Goal: Task Accomplishment & Management: Use online tool/utility

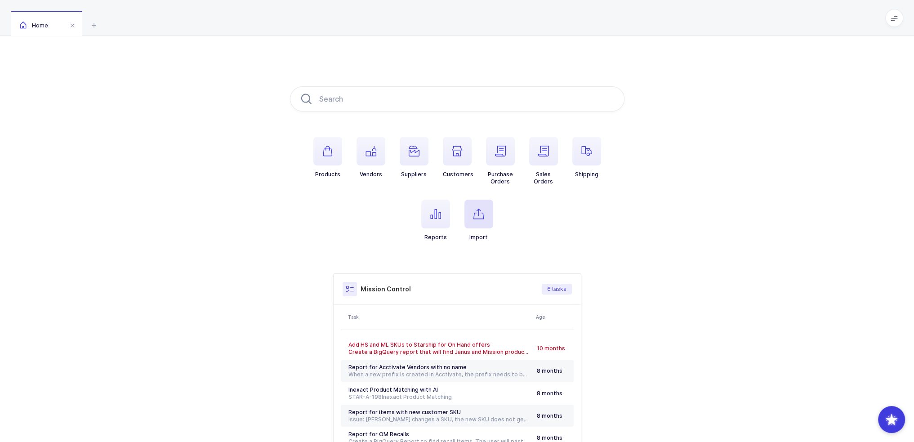
click at [474, 221] on span "button" at bounding box center [479, 214] width 29 height 29
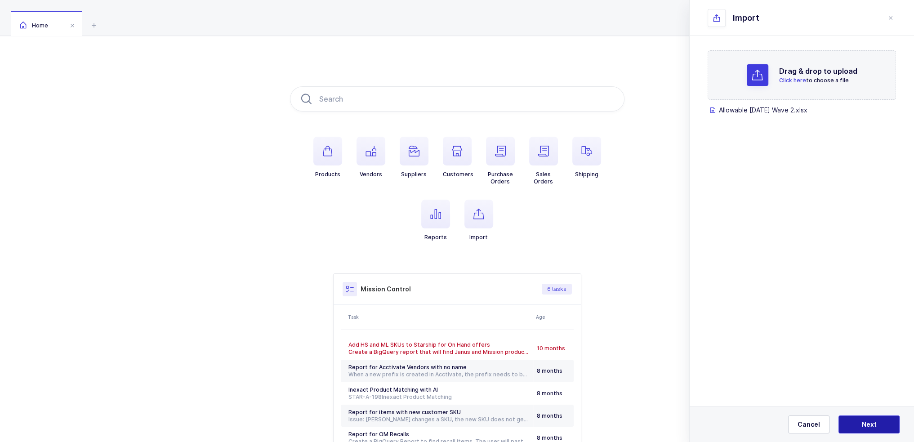
click at [877, 420] on button "Next" at bounding box center [869, 425] width 61 height 18
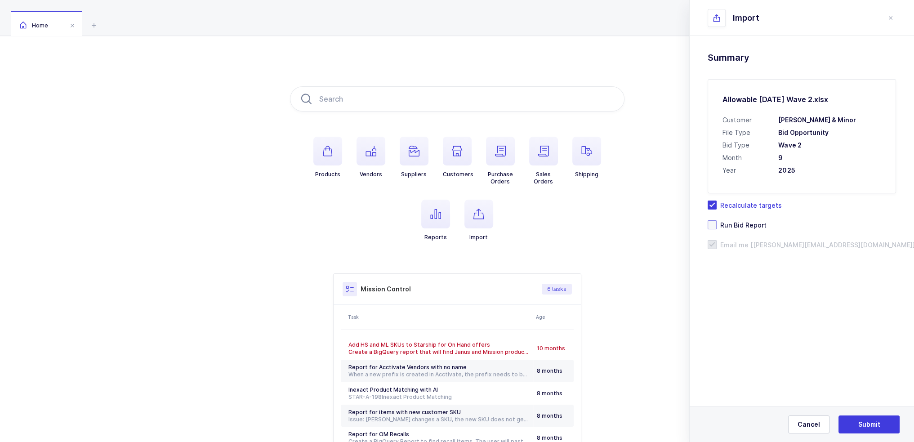
click at [751, 226] on span "Run Bid Report" at bounding box center [742, 225] width 50 height 9
click at [717, 220] on input "Run Bid Report" at bounding box center [717, 220] width 0 height 0
drag, startPoint x: 856, startPoint y: 185, endPoint x: 832, endPoint y: 173, distance: 27.0
click at [832, 173] on div "Allowable Sept 2025 Wave 2.xlsx Customer Owens & Minor File Type Bid Opportunit…" at bounding box center [802, 136] width 188 height 114
click at [871, 429] on span "Submit" at bounding box center [869, 424] width 22 height 9
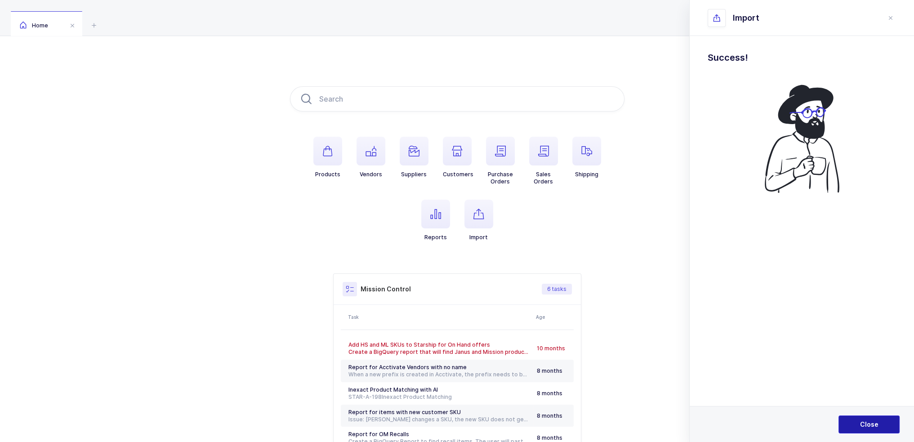
click at [863, 431] on button "Close" at bounding box center [869, 425] width 61 height 18
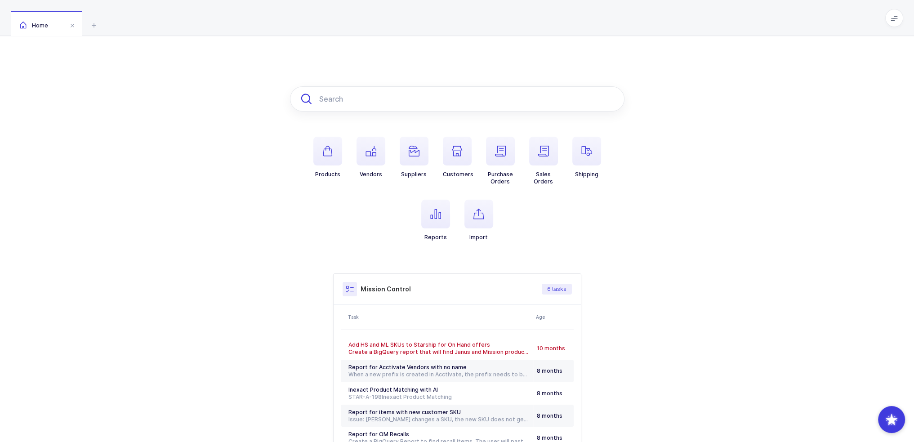
click at [403, 93] on input "text" at bounding box center [457, 98] width 335 height 25
paste input "9877429"
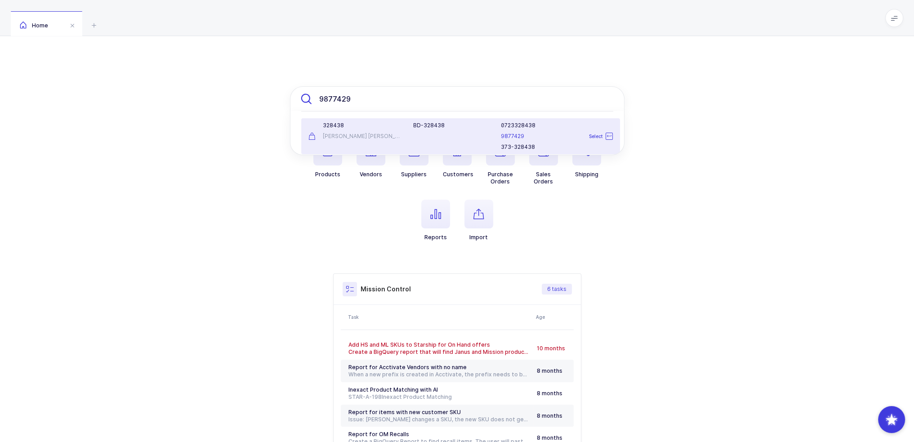
type input "9877429"
click at [389, 134] on div "[PERSON_NAME] [PERSON_NAME]" at bounding box center [355, 136] width 94 height 7
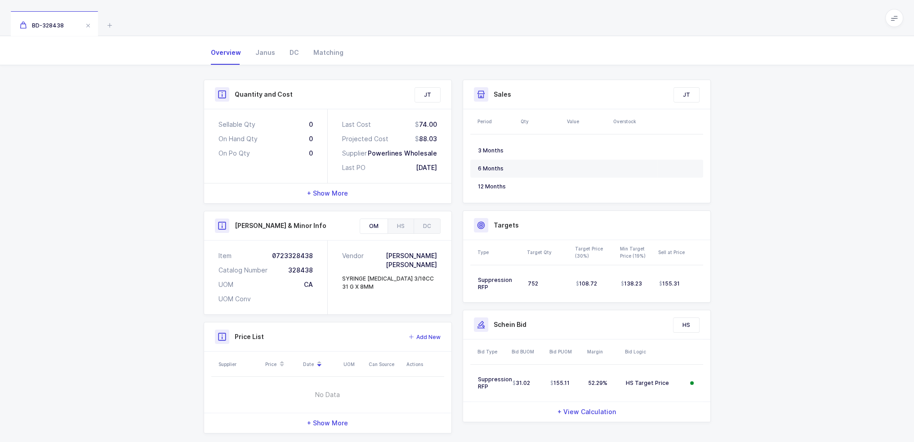
scroll to position [96, 0]
click at [404, 216] on div "HS" at bounding box center [401, 223] width 26 height 14
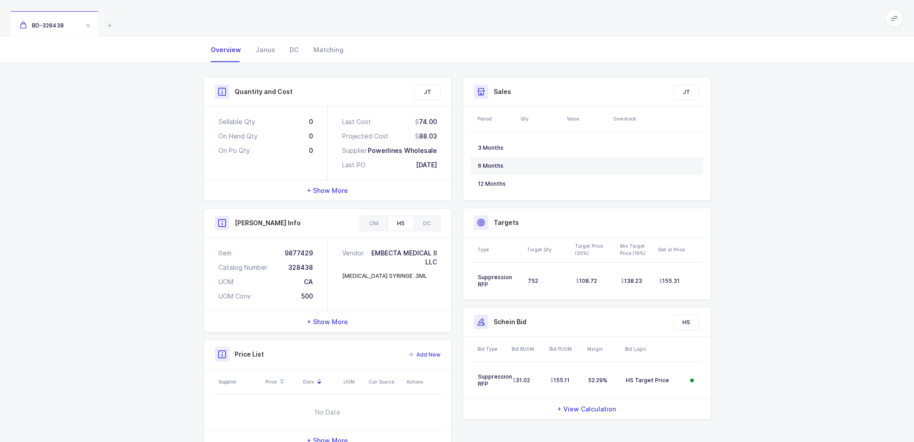
click at [369, 312] on div "+ Show More" at bounding box center [327, 322] width 247 height 20
click at [372, 312] on div "- Show Less" at bounding box center [327, 322] width 247 height 20
click at [106, 27] on icon at bounding box center [109, 25] width 11 height 11
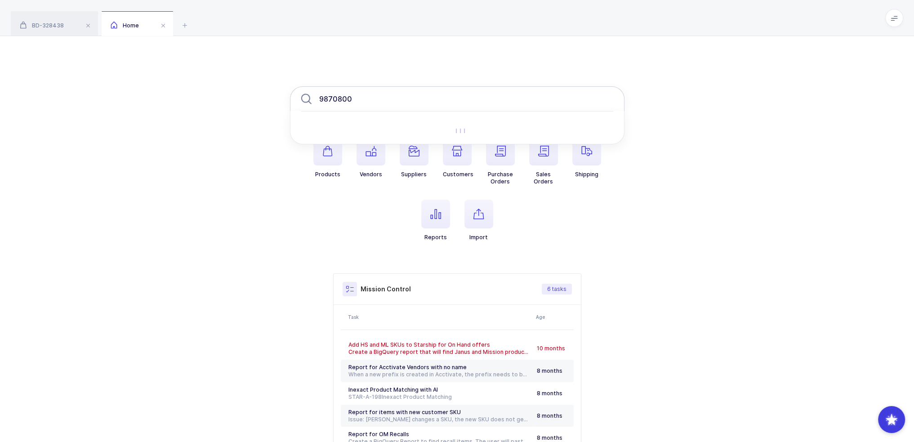
click at [434, 95] on input "9870800" at bounding box center [457, 98] width 335 height 25
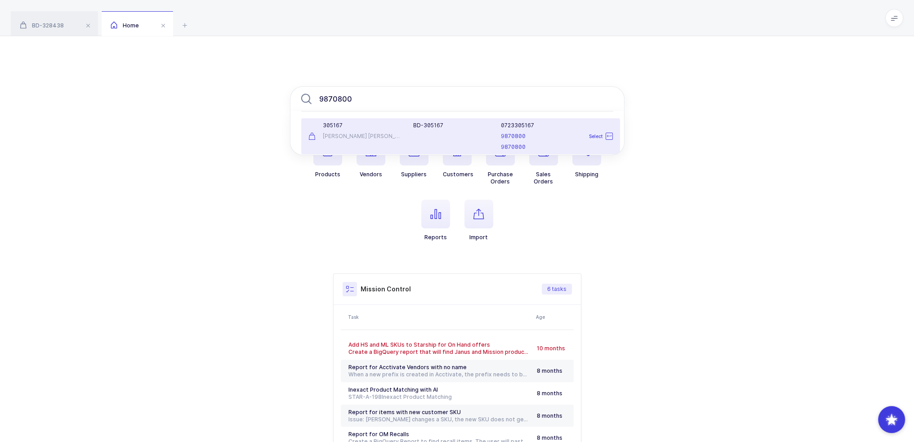
type input "9870800"
click at [441, 125] on div "BD-305167" at bounding box center [451, 125] width 77 height 7
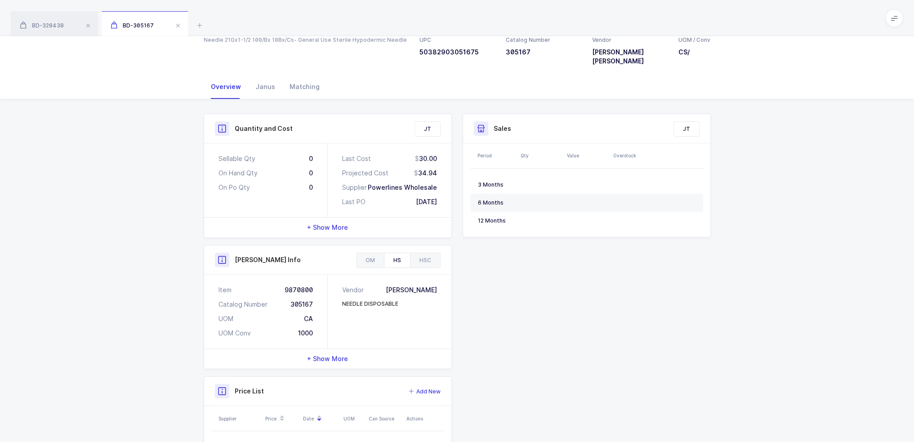
scroll to position [116, 0]
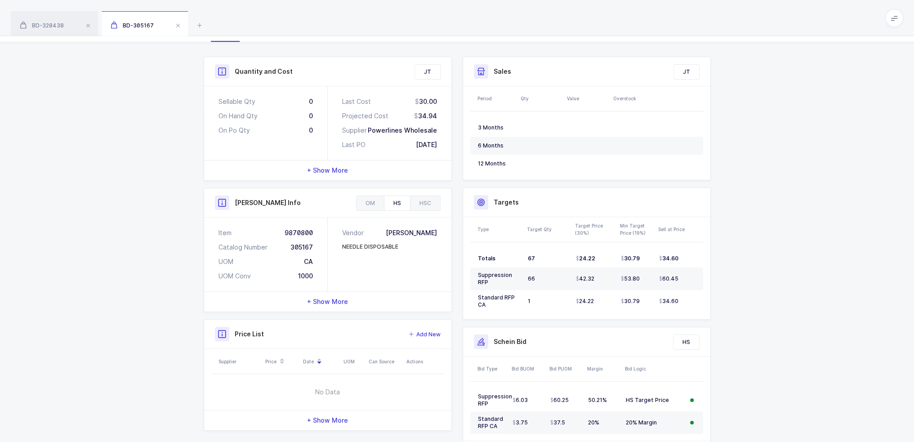
click at [376, 293] on div "+ Show More" at bounding box center [327, 302] width 247 height 20
click at [376, 292] on div "- Show Less" at bounding box center [327, 302] width 247 height 20
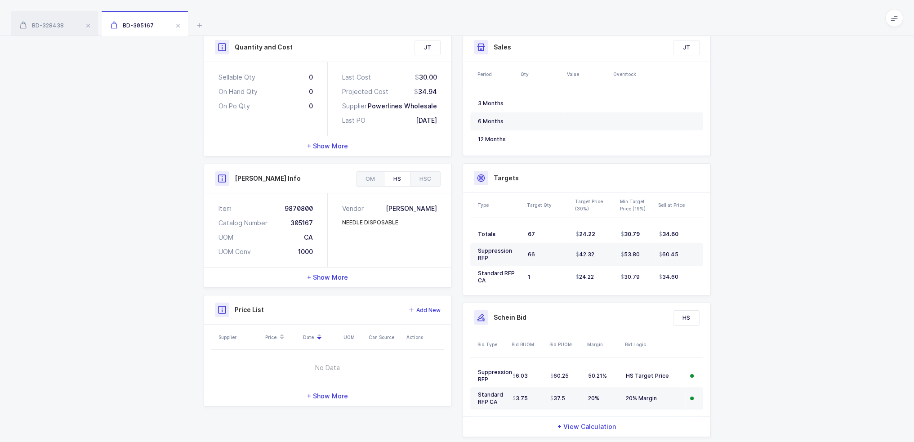
scroll to position [154, 0]
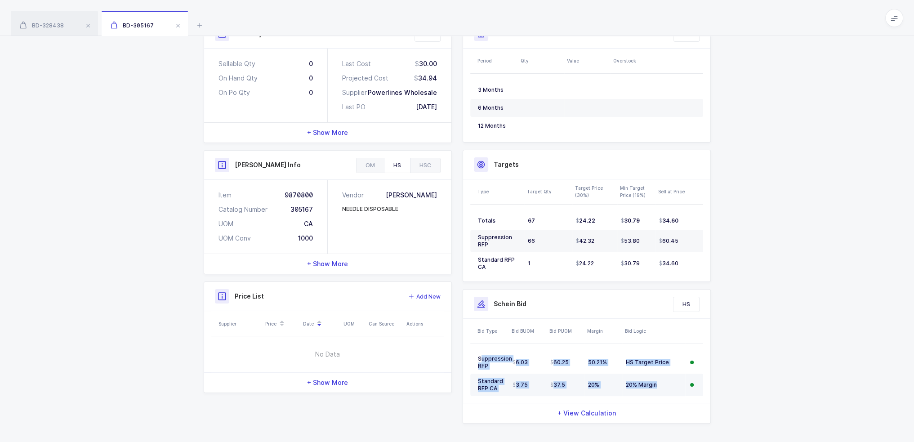
drag, startPoint x: 480, startPoint y: 349, endPoint x: 679, endPoint y: 379, distance: 200.7
click at [680, 380] on tbody "Suppression RFP 6.03 60.25 50.21% HS Target Price Standard RFP CA 3.75 37.5 20%…" at bounding box center [586, 373] width 233 height 45
click at [679, 379] on td "20% Margin" at bounding box center [653, 385] width 63 height 22
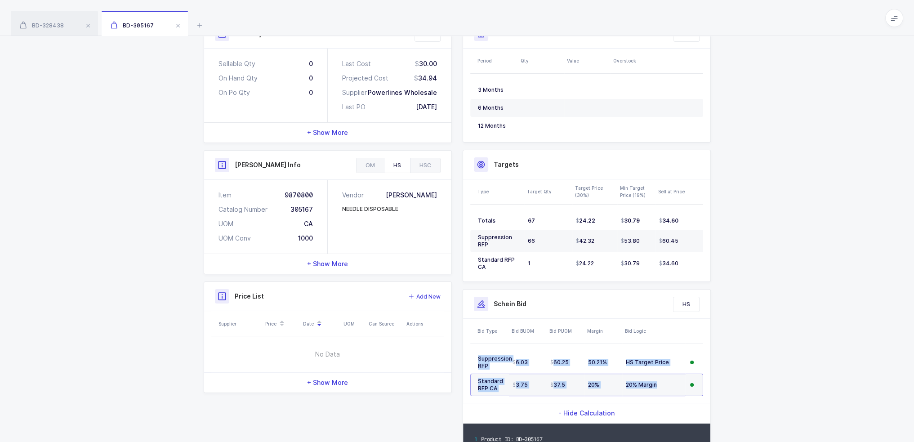
drag, startPoint x: 675, startPoint y: 379, endPoint x: 729, endPoint y: 390, distance: 54.8
click at [729, 390] on div "Quantity and Cost JT Sellable Qty 0 On Hand Qty 0 On Po Qty 0 Last Cost 30.00 P…" at bounding box center [457, 302] width 914 height 596
click at [798, 374] on div "Quantity and Cost JT Sellable Qty 0 On Hand Qty 0 On Po Qty 0 Last Cost 30.00 P…" at bounding box center [457, 302] width 914 height 596
click at [655, 381] on div "20% Margin" at bounding box center [654, 384] width 56 height 7
click at [733, 357] on div "Quantity and Cost JT Sellable Qty 0 On Hand Qty 0 On Po Qty 0 Last Cost 30.00 P…" at bounding box center [457, 302] width 914 height 596
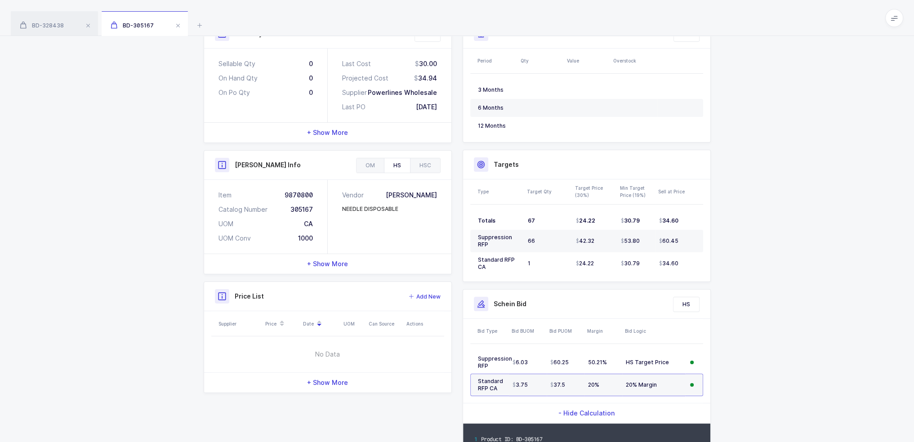
scroll to position [0, 0]
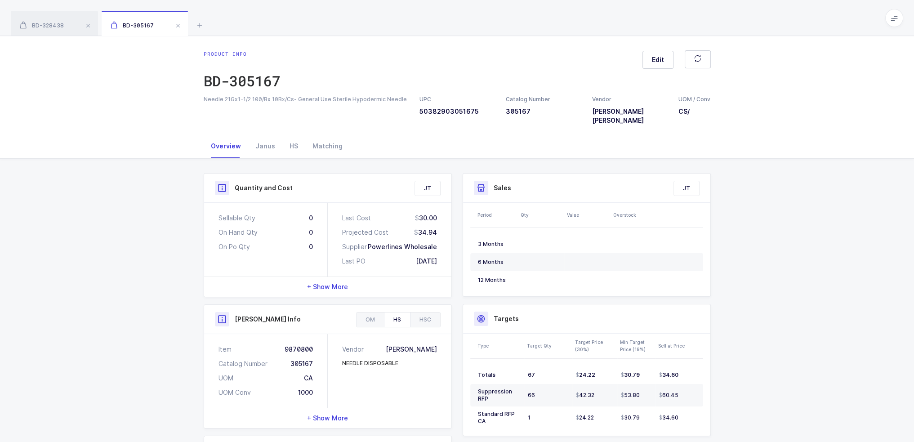
click at [192, 21] on div "BD-328438 BD-305167" at bounding box center [457, 18] width 914 height 36
click at [198, 23] on icon at bounding box center [199, 25] width 11 height 11
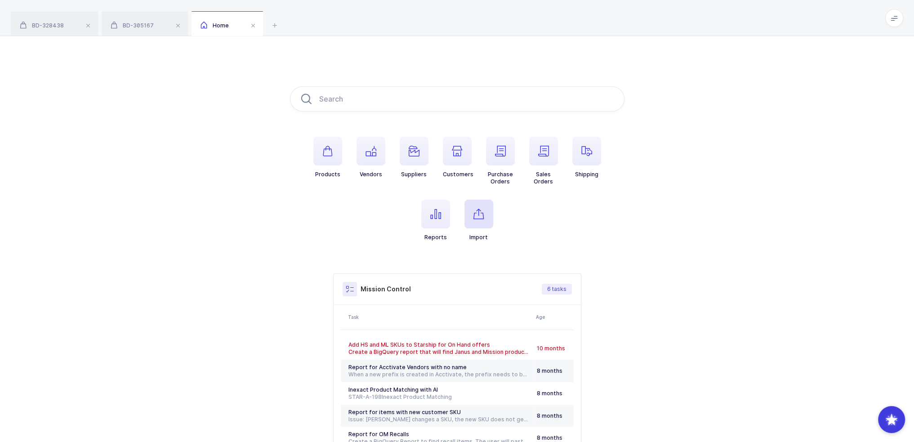
click at [485, 206] on span "button" at bounding box center [479, 214] width 29 height 29
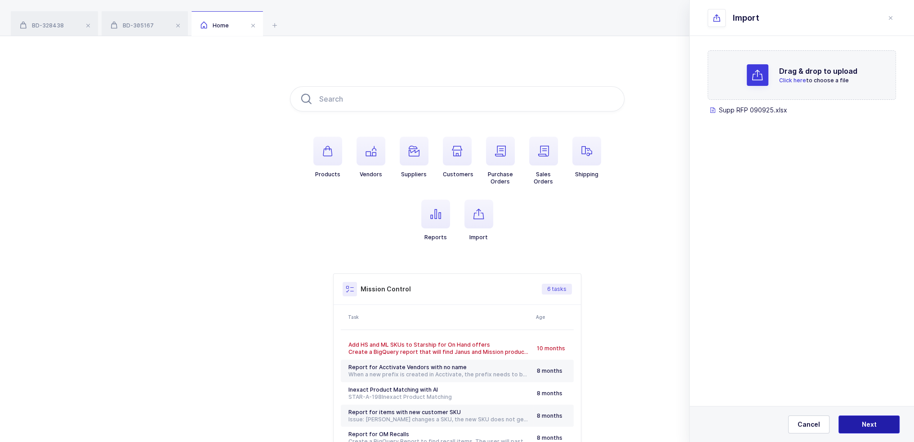
click at [891, 420] on button "Next" at bounding box center [869, 425] width 61 height 18
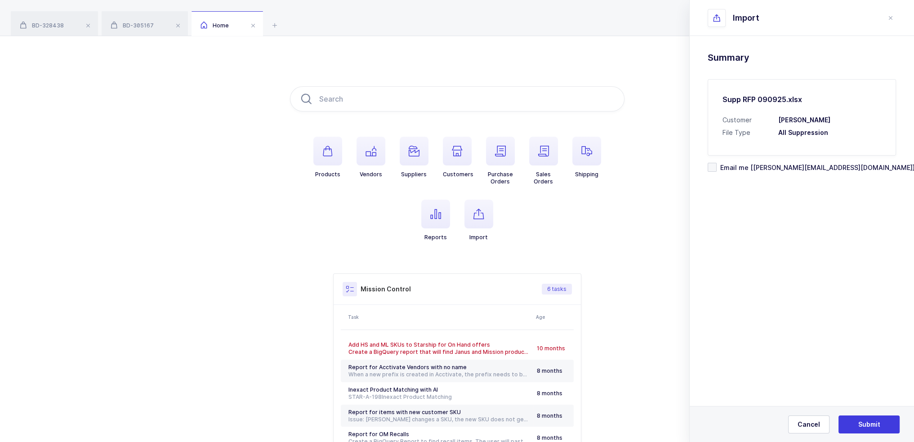
drag, startPoint x: 864, startPoint y: 136, endPoint x: 881, endPoint y: 154, distance: 23.9
click at [881, 154] on div "Supp RFP 090925.xlsx Customer [PERSON_NAME] File Type All Suppression" at bounding box center [802, 117] width 188 height 76
click at [815, 420] on span "Cancel" at bounding box center [809, 424] width 22 height 9
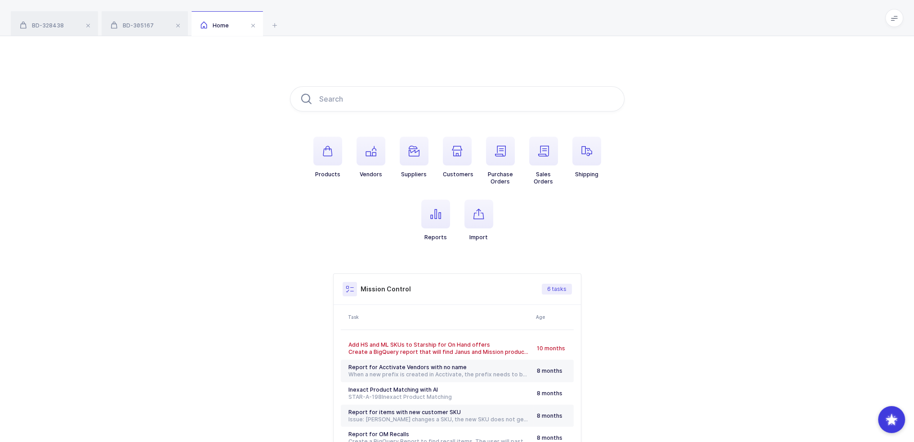
click at [10, 412] on div "Products Vendors Suppliers Customers Purchase Orders Sales Orders Shipping Repo…" at bounding box center [457, 283] width 914 height 494
click at [411, 98] on input "text" at bounding box center [457, 98] width 335 height 25
paste input "7771945"
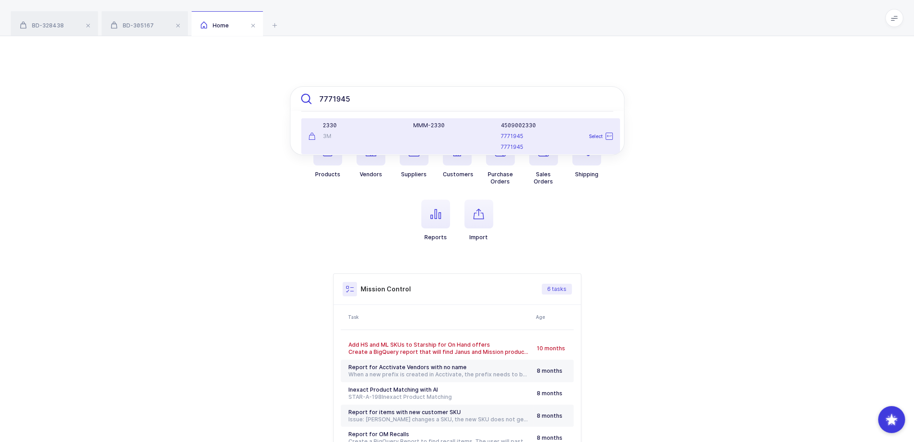
type input "7771945"
click at [418, 130] on div "MMM-2330" at bounding box center [452, 136] width 88 height 29
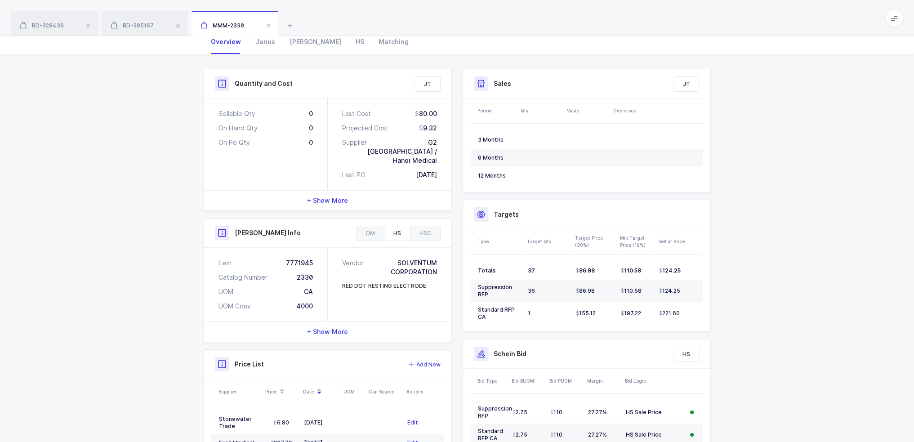
scroll to position [166, 0]
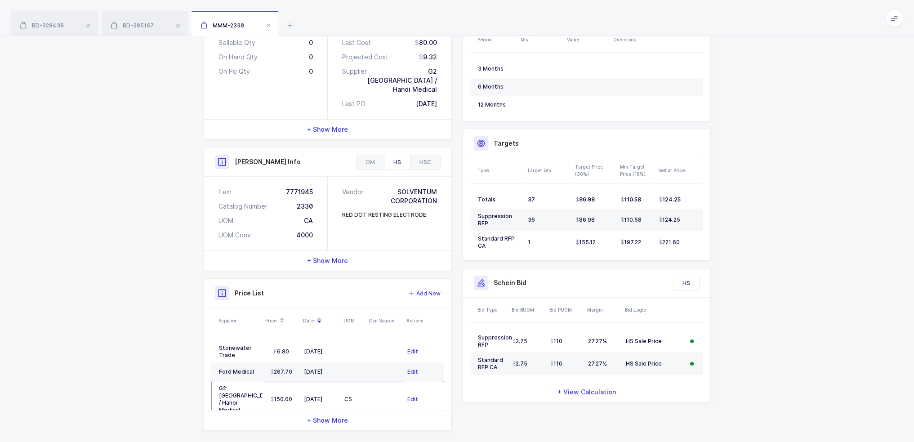
click at [429, 155] on div "HSC" at bounding box center [425, 162] width 30 height 14
click at [405, 155] on div "HS" at bounding box center [397, 162] width 26 height 14
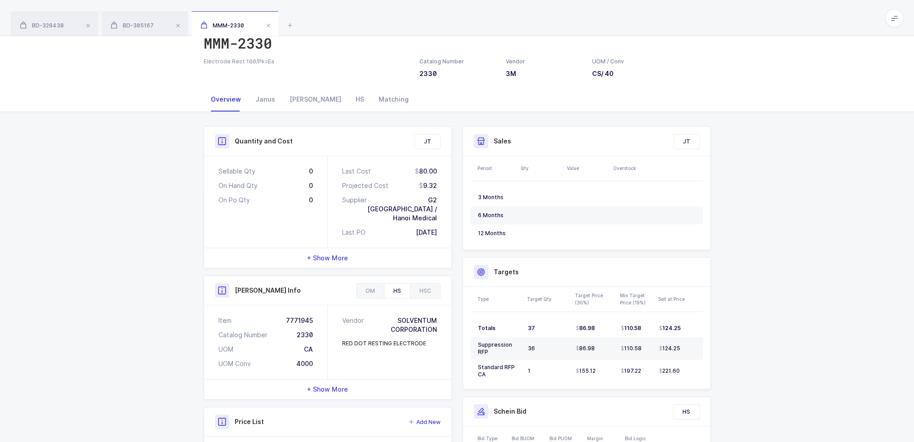
scroll to position [0, 0]
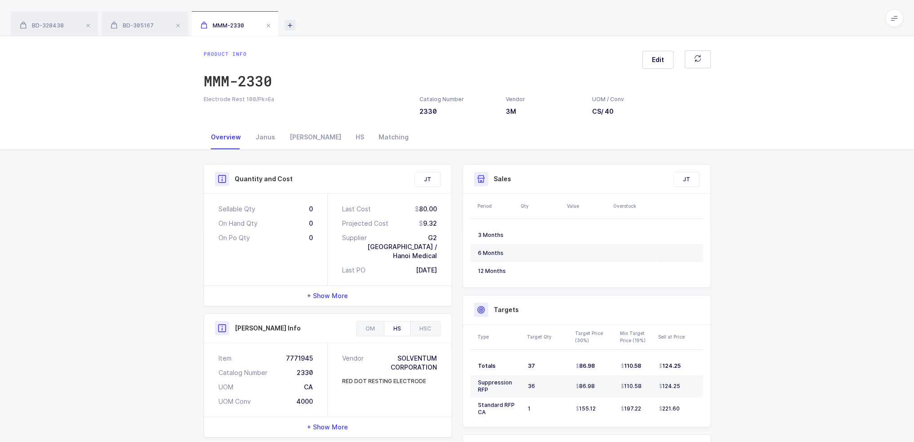
click at [295, 22] on icon at bounding box center [290, 25] width 11 height 11
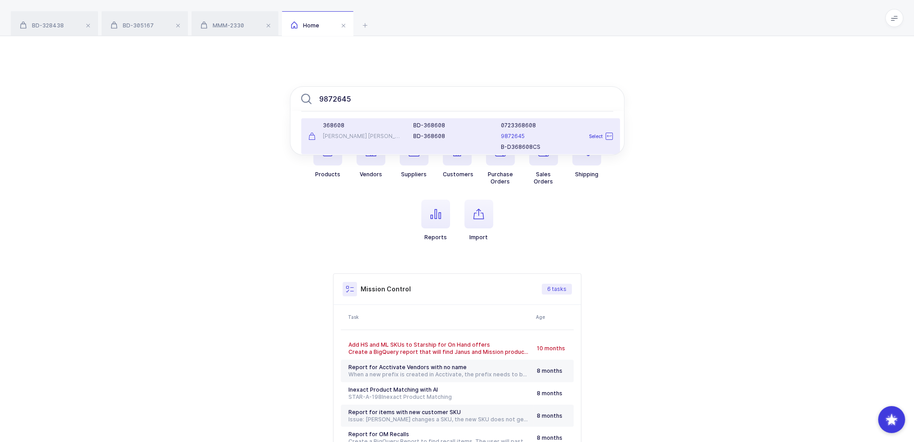
type input "9872645"
click at [432, 128] on div "BD-368608" at bounding box center [451, 125] width 77 height 7
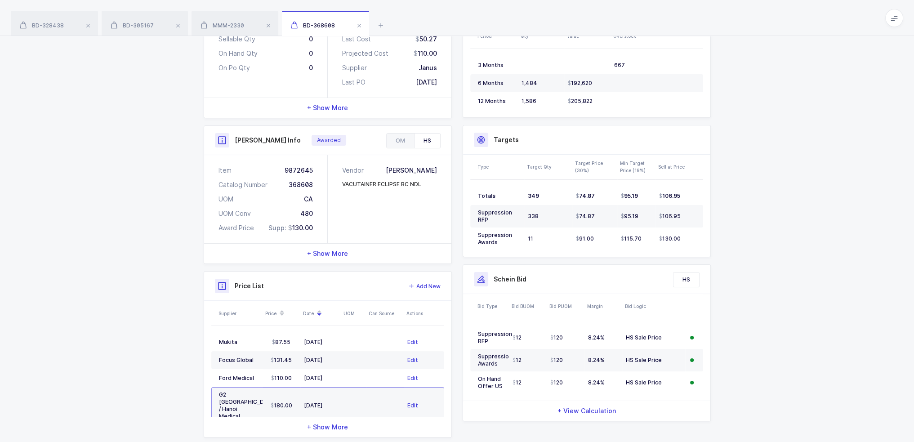
scroll to position [180, 0]
click at [339, 248] on span "+ Show More" at bounding box center [327, 252] width 41 height 9
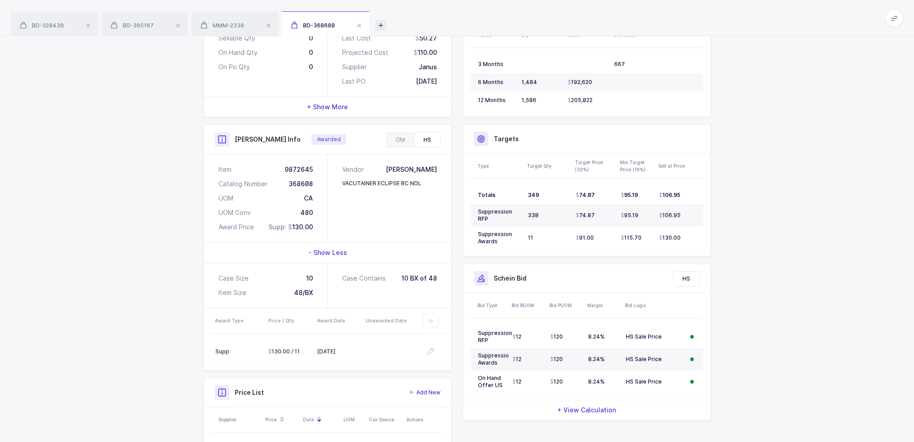
click at [381, 23] on icon at bounding box center [380, 25] width 11 height 11
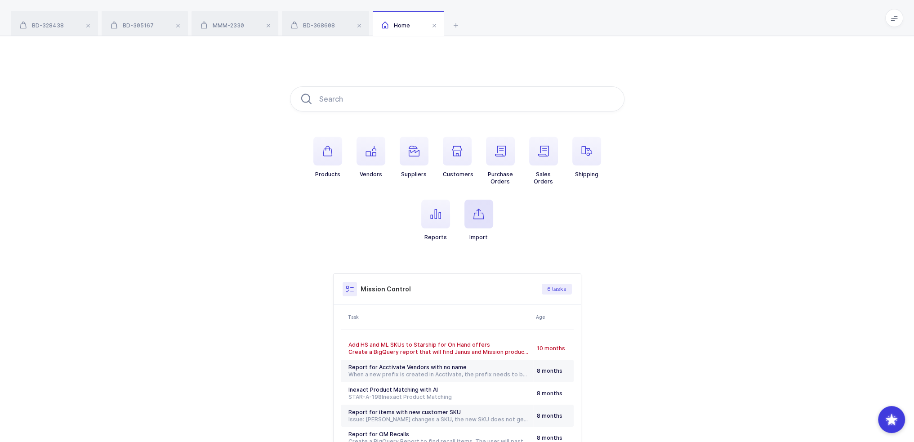
click at [484, 210] on span "button" at bounding box center [479, 214] width 29 height 29
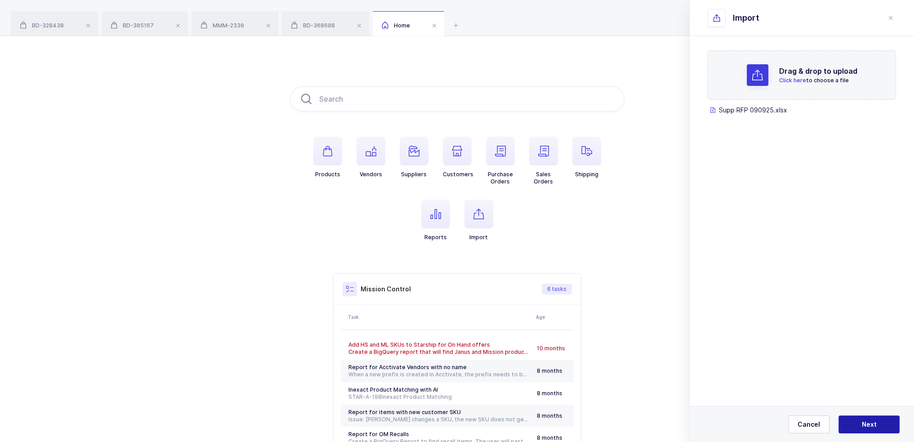
click at [888, 420] on button "Next" at bounding box center [869, 425] width 61 height 18
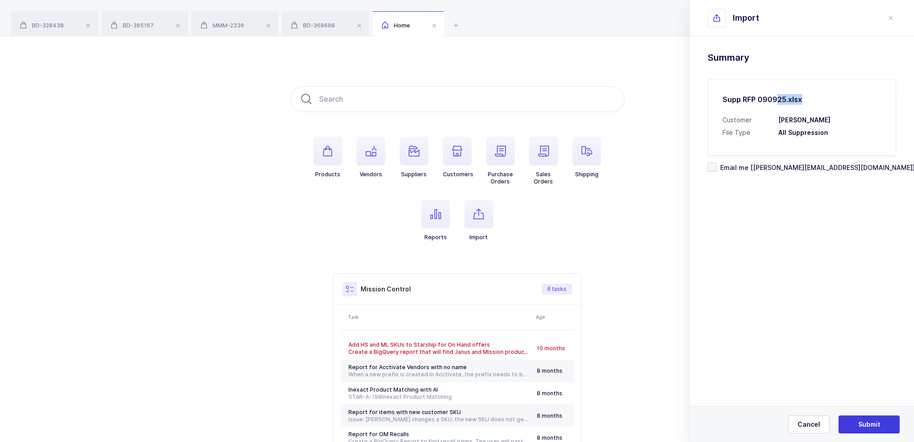
drag, startPoint x: 817, startPoint y: 97, endPoint x: 831, endPoint y: 116, distance: 23.7
click at [775, 97] on h2 "Supp RFP 090925.xlsx" at bounding box center [802, 99] width 159 height 11
drag, startPoint x: 835, startPoint y: 132, endPoint x: 786, endPoint y: 136, distance: 49.6
click at [786, 136] on h3 "All Suppression" at bounding box center [829, 132] width 103 height 9
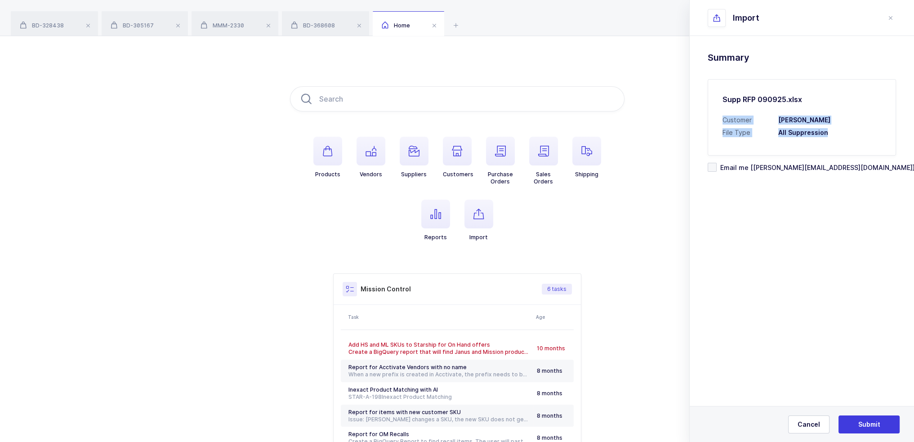
drag, startPoint x: 722, startPoint y: 121, endPoint x: 841, endPoint y: 136, distance: 120.2
click at [841, 136] on div "Customer [PERSON_NAME] File Type All Suppression" at bounding box center [802, 127] width 159 height 22
copy div "Customer [PERSON_NAME] File Type All Suppression"
click at [870, 212] on div "Drag & drop to upload Click here to choose a file Supp RFP 090925.xlsx press de…" at bounding box center [802, 134] width 224 height 197
click at [49, 19] on div "BD-328438" at bounding box center [54, 23] width 87 height 25
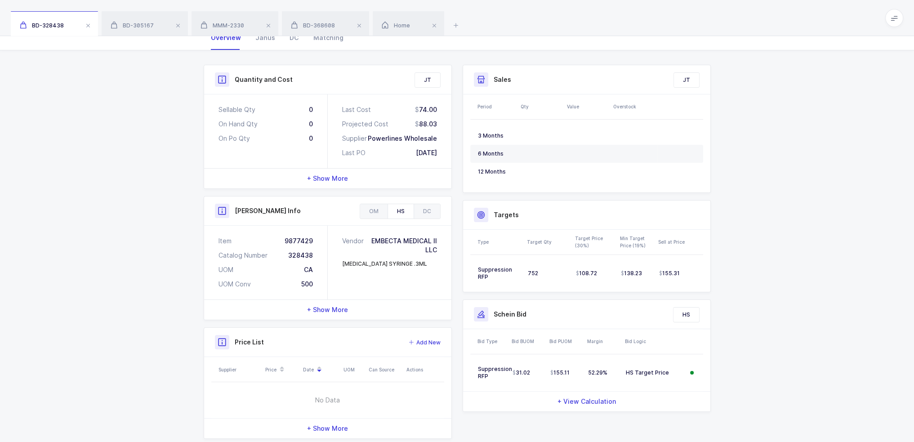
scroll to position [116, 0]
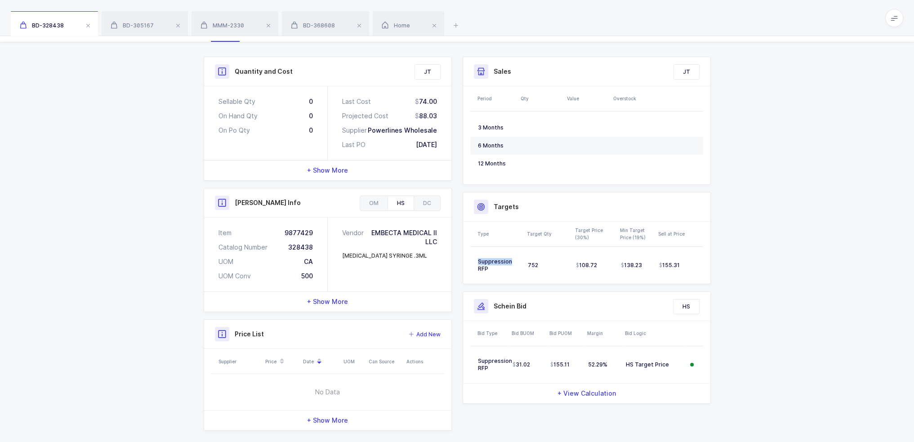
drag, startPoint x: 522, startPoint y: 250, endPoint x: 748, endPoint y: 251, distance: 226.7
click at [748, 251] on div "Quantity and Cost JT Sellable Qty 0 On Hand Qty 0 On Po Qty 0 Last Cost 74.00 P…" at bounding box center [457, 247] width 914 height 410
click at [750, 251] on div "Quantity and Cost JT Sellable Qty 0 On Hand Qty 0 On Po Qty 0 Last Cost 74.00 P…" at bounding box center [457, 247] width 914 height 410
drag, startPoint x: 693, startPoint y: 254, endPoint x: 721, endPoint y: 261, distance: 29.2
click at [721, 261] on div "Quantity and Cost JT Sellable Qty 0 On Hand Qty 0 On Po Qty 0 Last Cost 74.00 P…" at bounding box center [457, 247] width 914 height 410
